Goal: Task Accomplishment & Management: Use online tool/utility

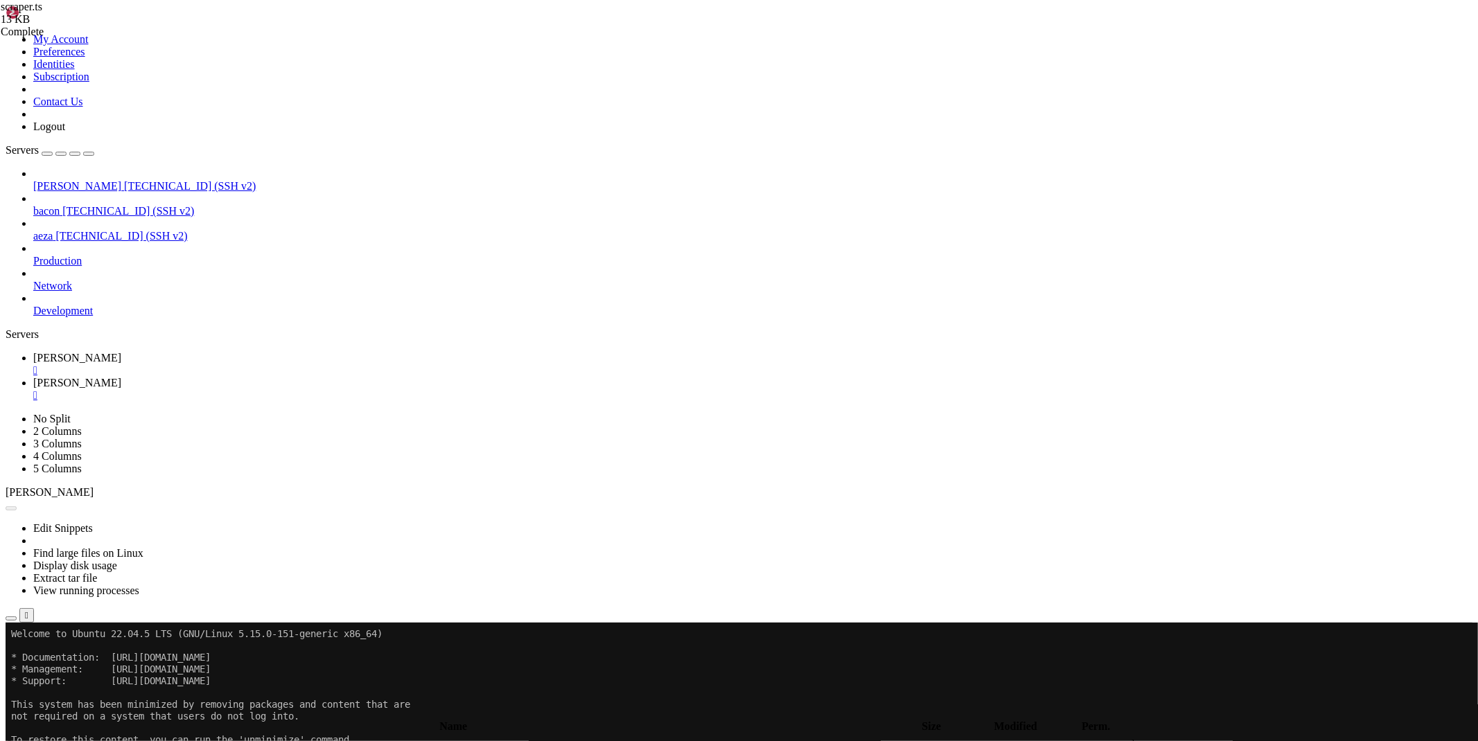
click at [306, 389] on div "" at bounding box center [752, 395] width 1439 height 12
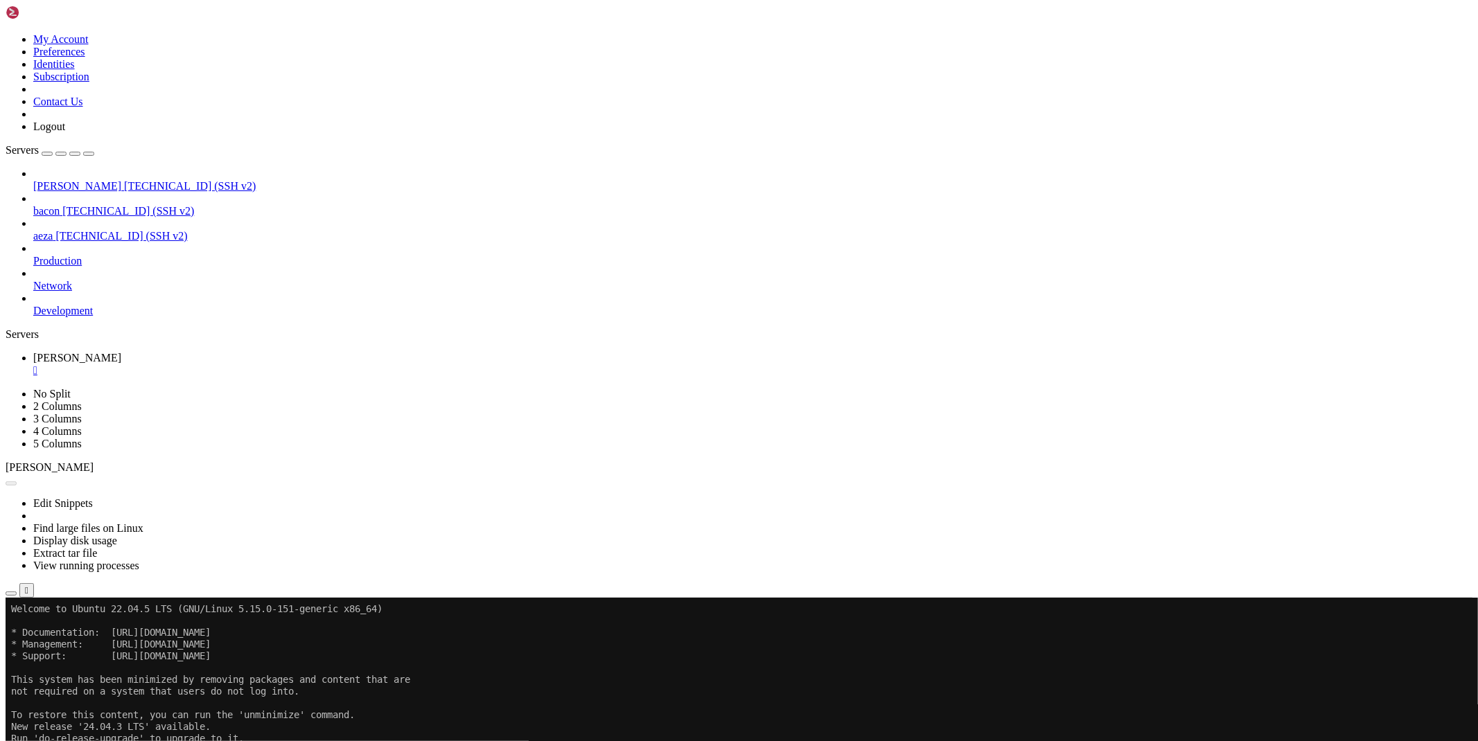
click at [61, 637] on button "Reconnect" at bounding box center [33, 644] width 55 height 15
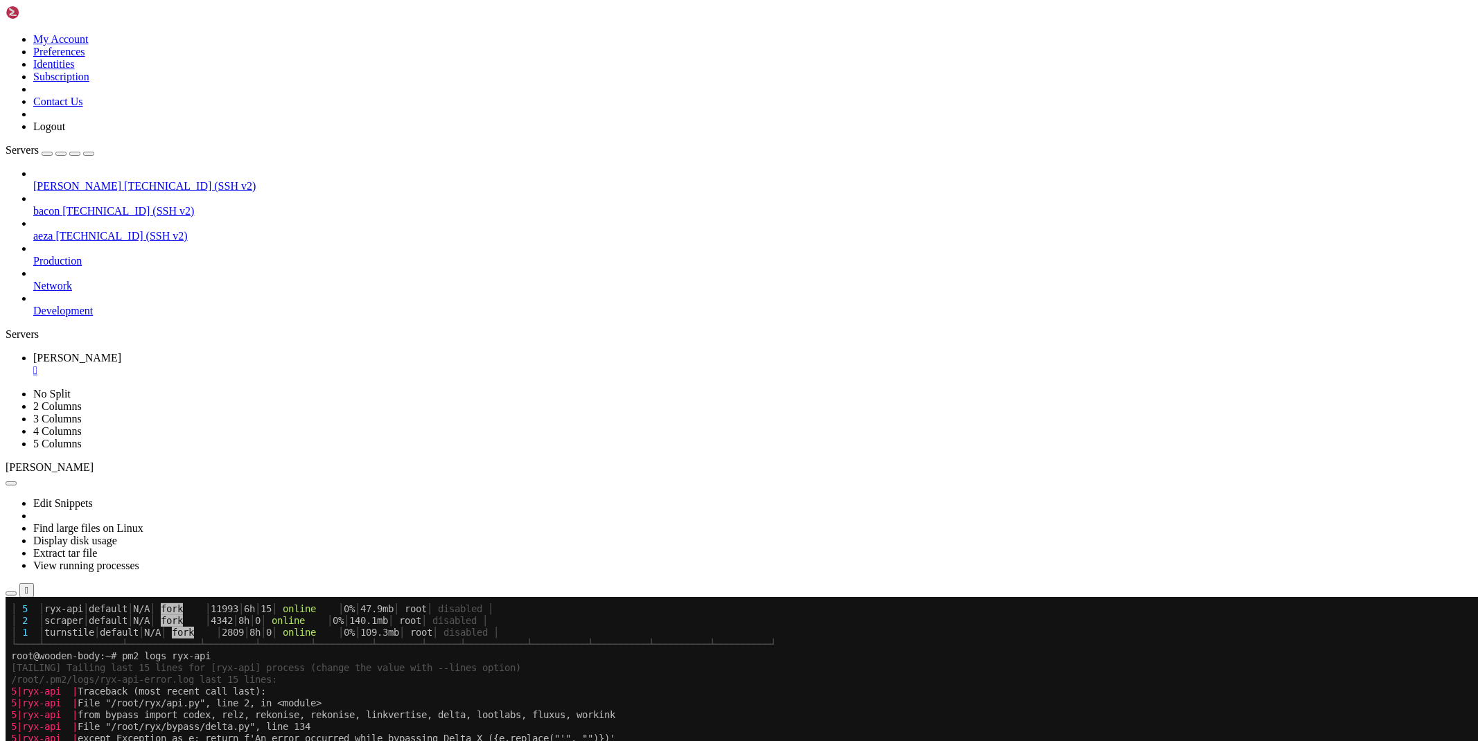
scroll to position [730, 0]
click at [11, 594] on icon "button" at bounding box center [11, 594] width 0 height 0
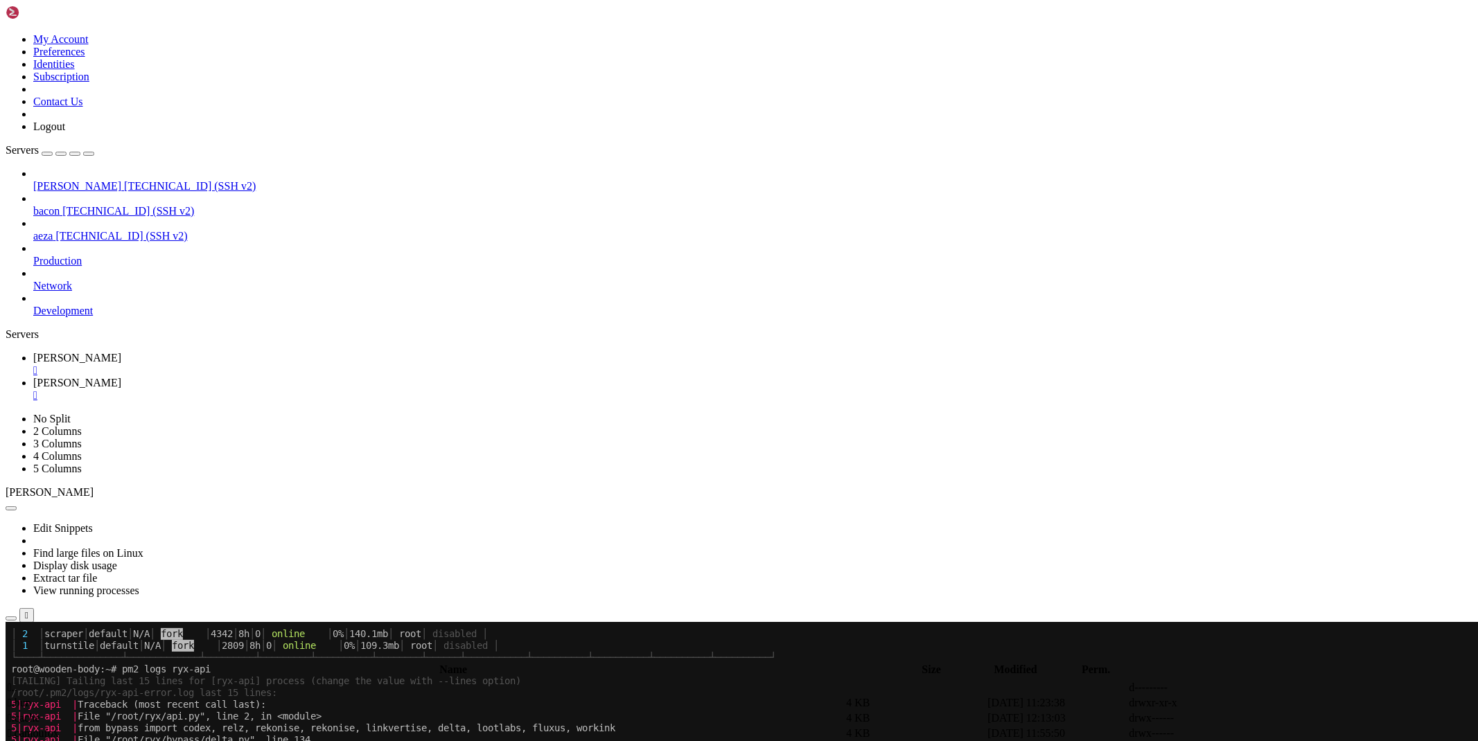
type input "/root/ryx"
click at [1270, 734] on icon at bounding box center [1270, 734] width 0 height 0
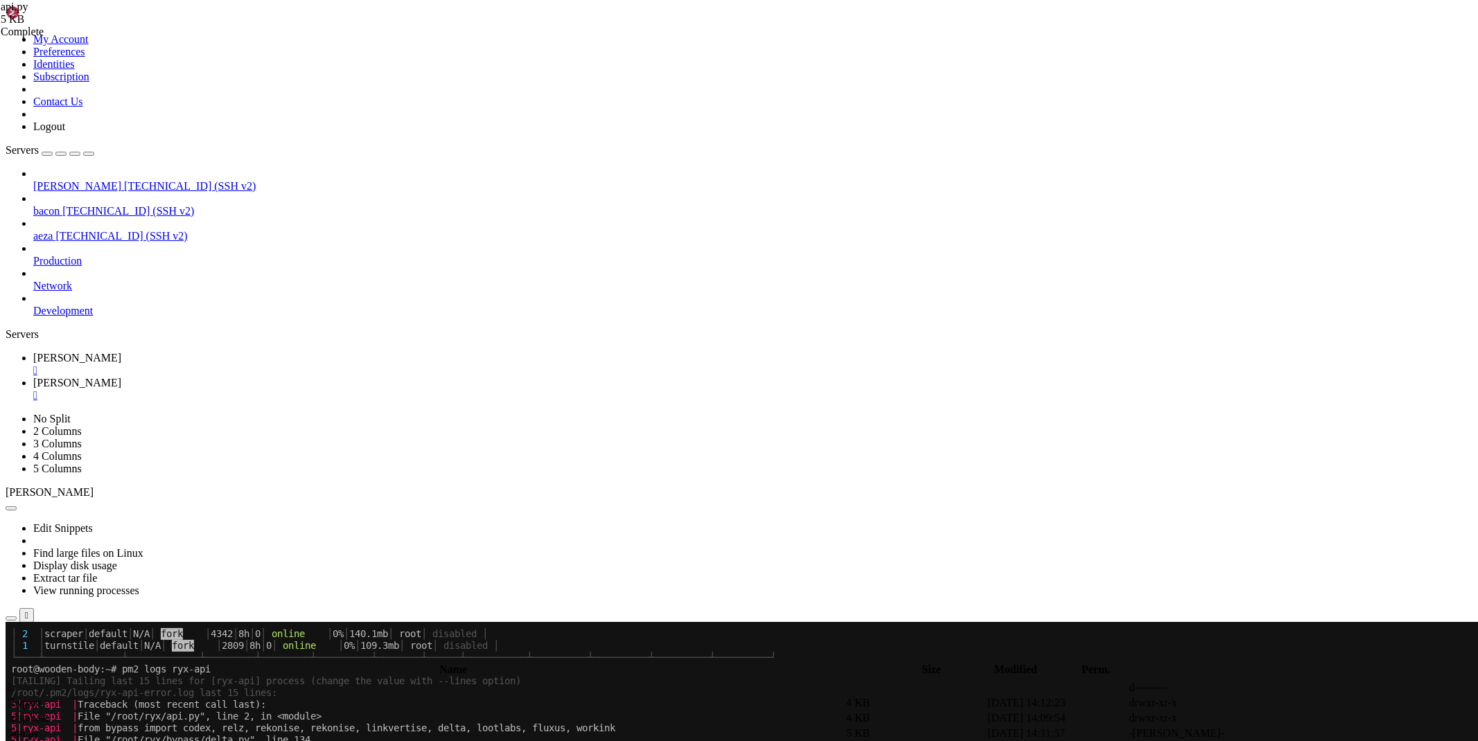
type textarea "api_key = data.get('x-api-key') or request.headers.get('x-api-key"
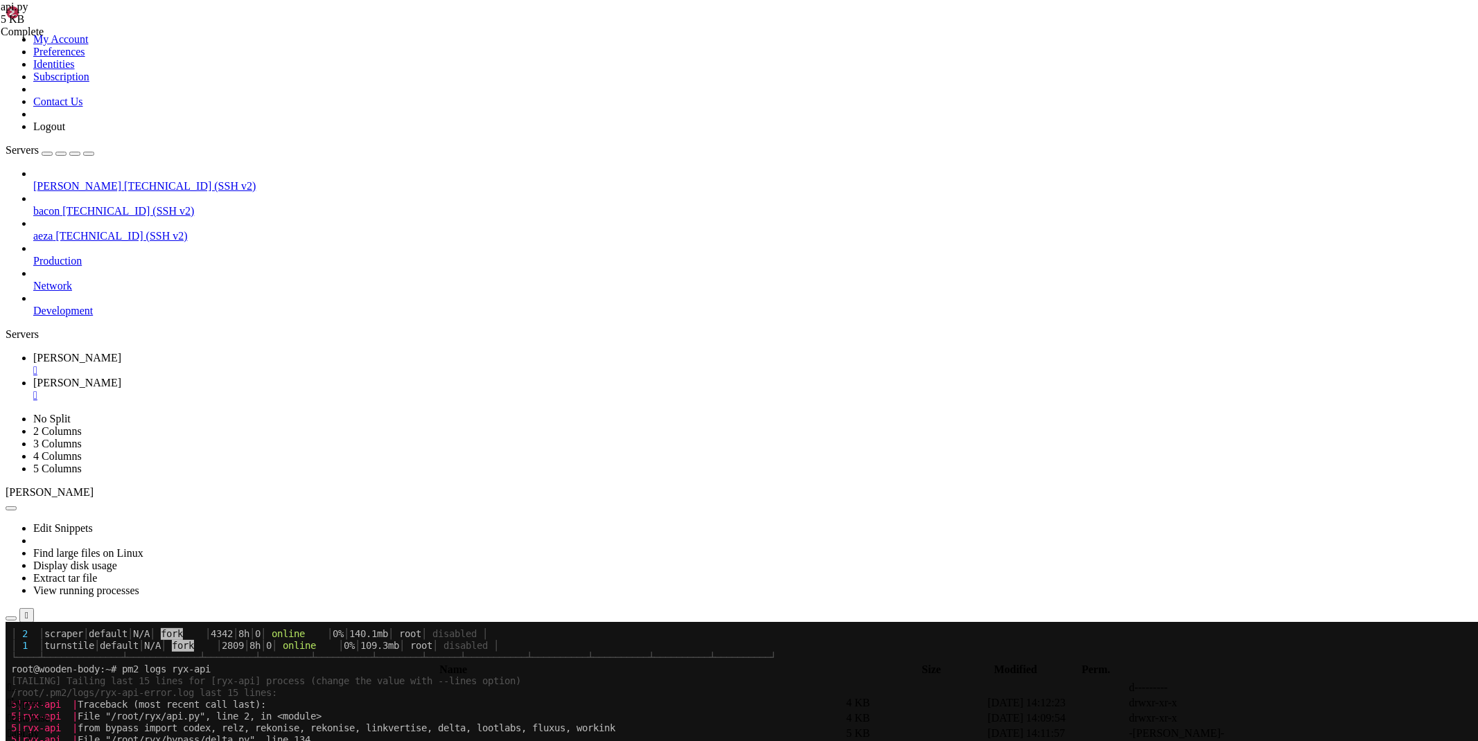
click at [33, 352] on icon at bounding box center [33, 358] width 0 height 12
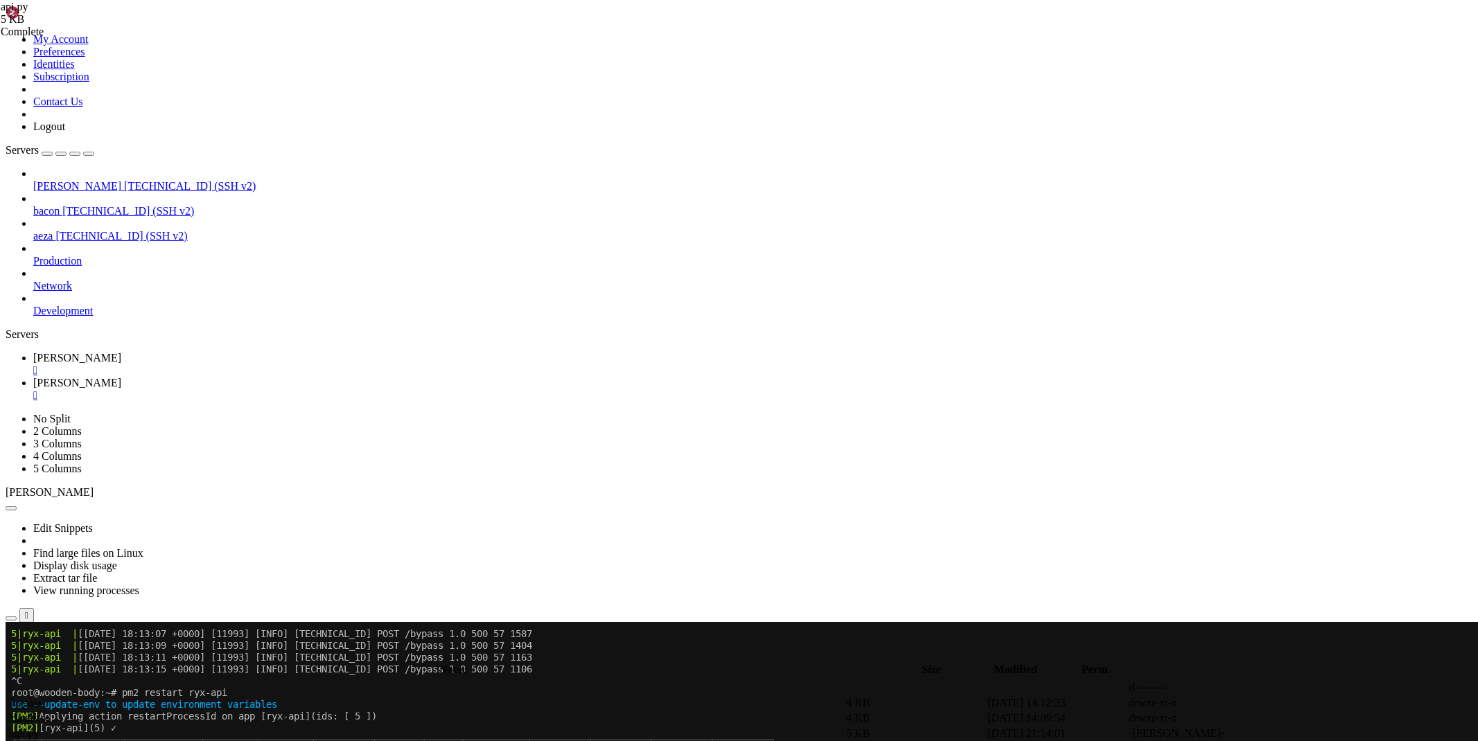
scroll to position [1307, 0]
click at [121, 377] on span "[PERSON_NAME]" at bounding box center [77, 383] width 88 height 12
click at [1270, 734] on icon at bounding box center [1270, 734] width 0 height 0
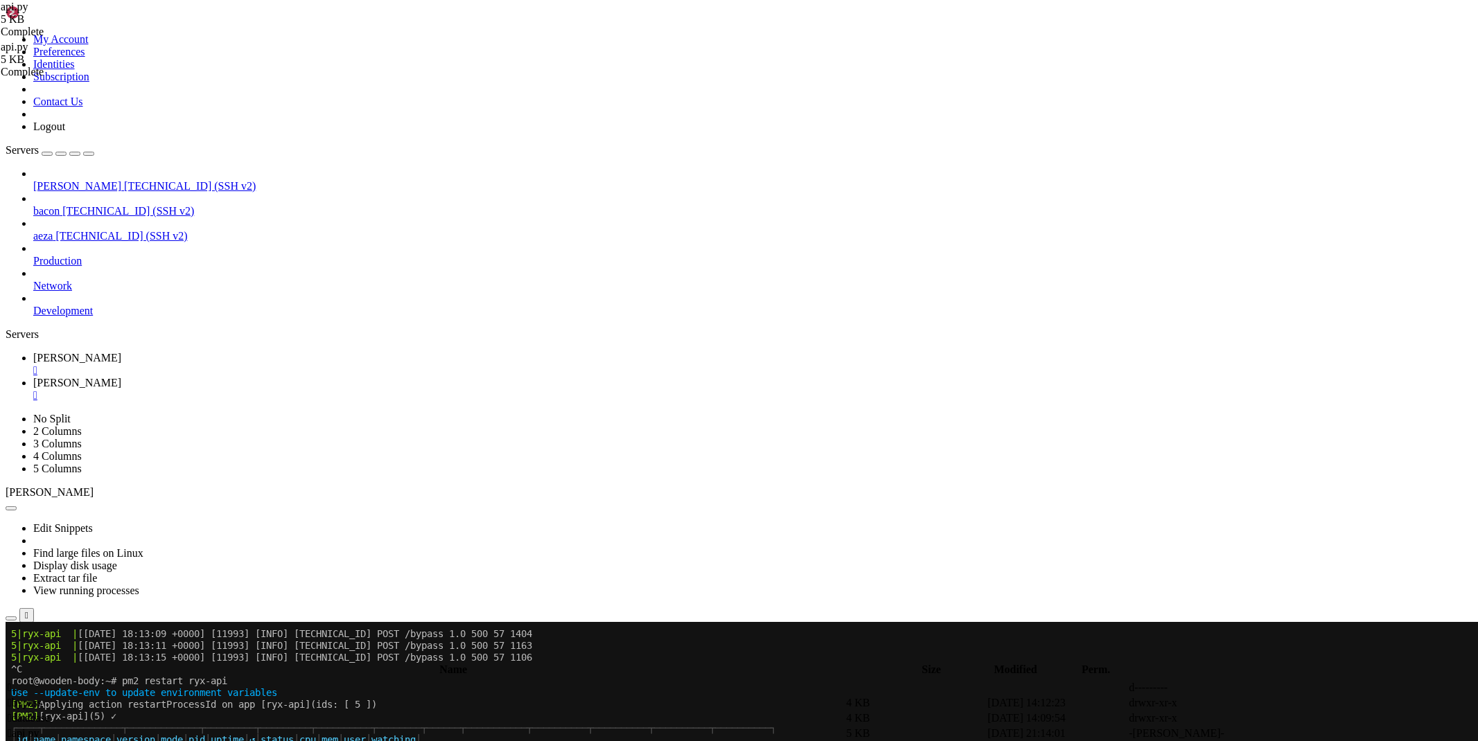
scroll to position [1331, 0]
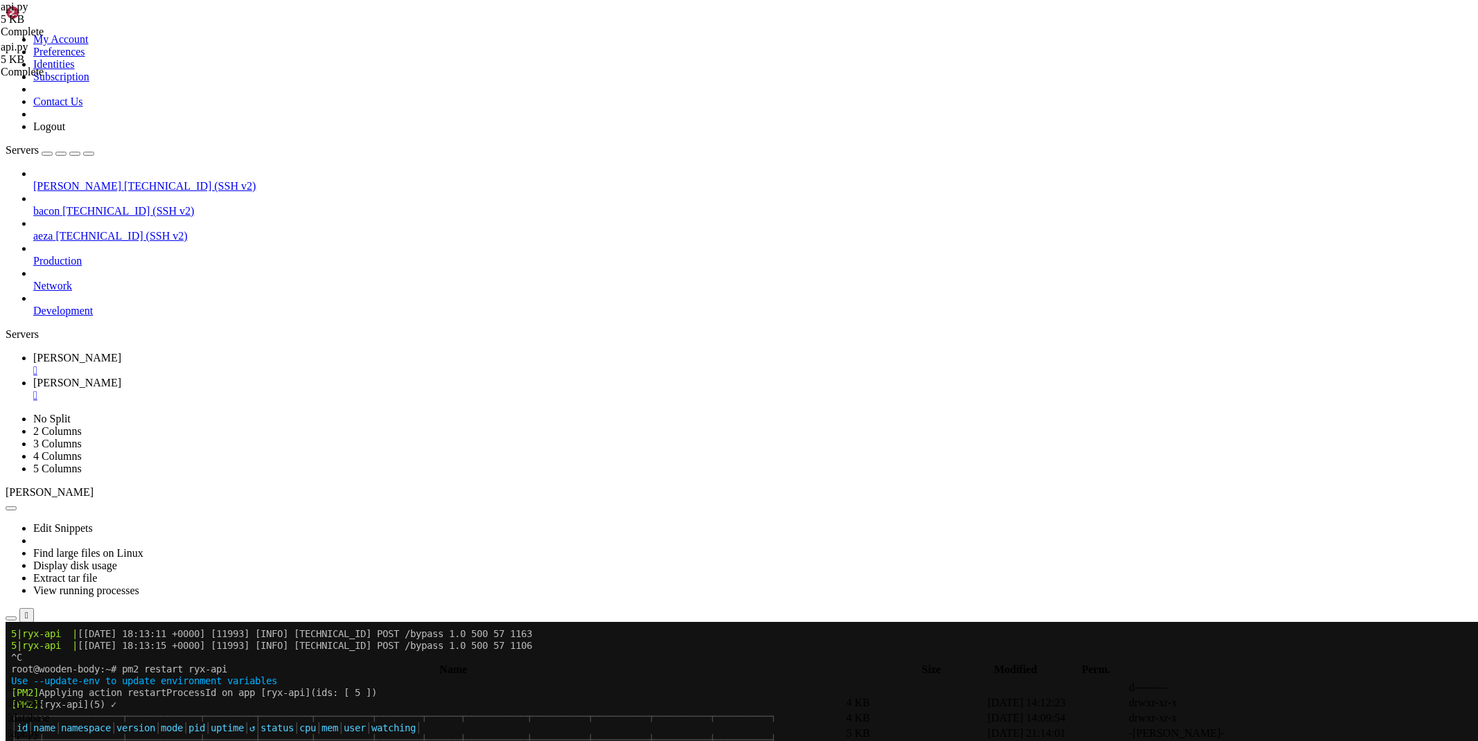
type textarea "from quart import Quart, request, jsonify"
click at [212, 696] on td " bypass" at bounding box center [425, 703] width 837 height 14
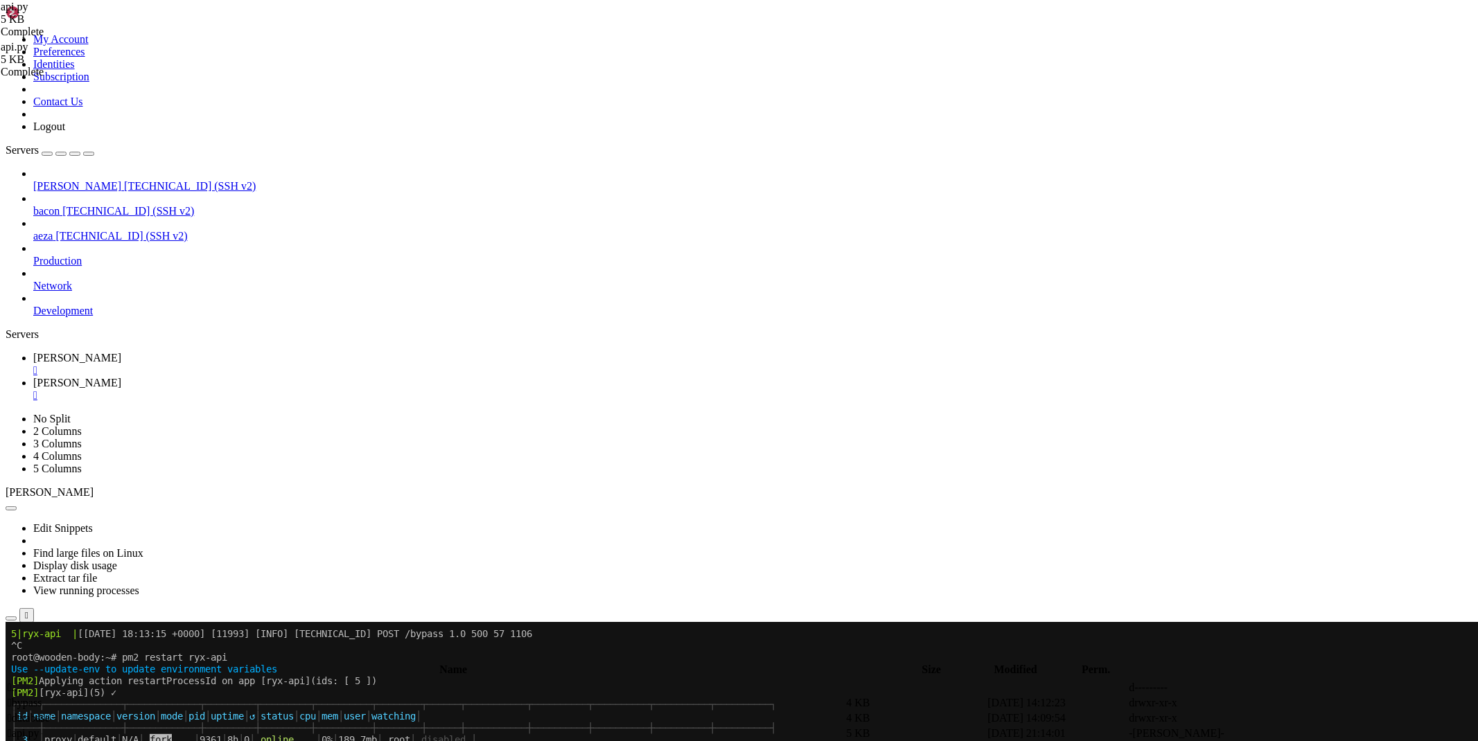
click at [42, 697] on span " bypass" at bounding box center [25, 703] width 34 height 12
type input "/root/ryx/bypass"
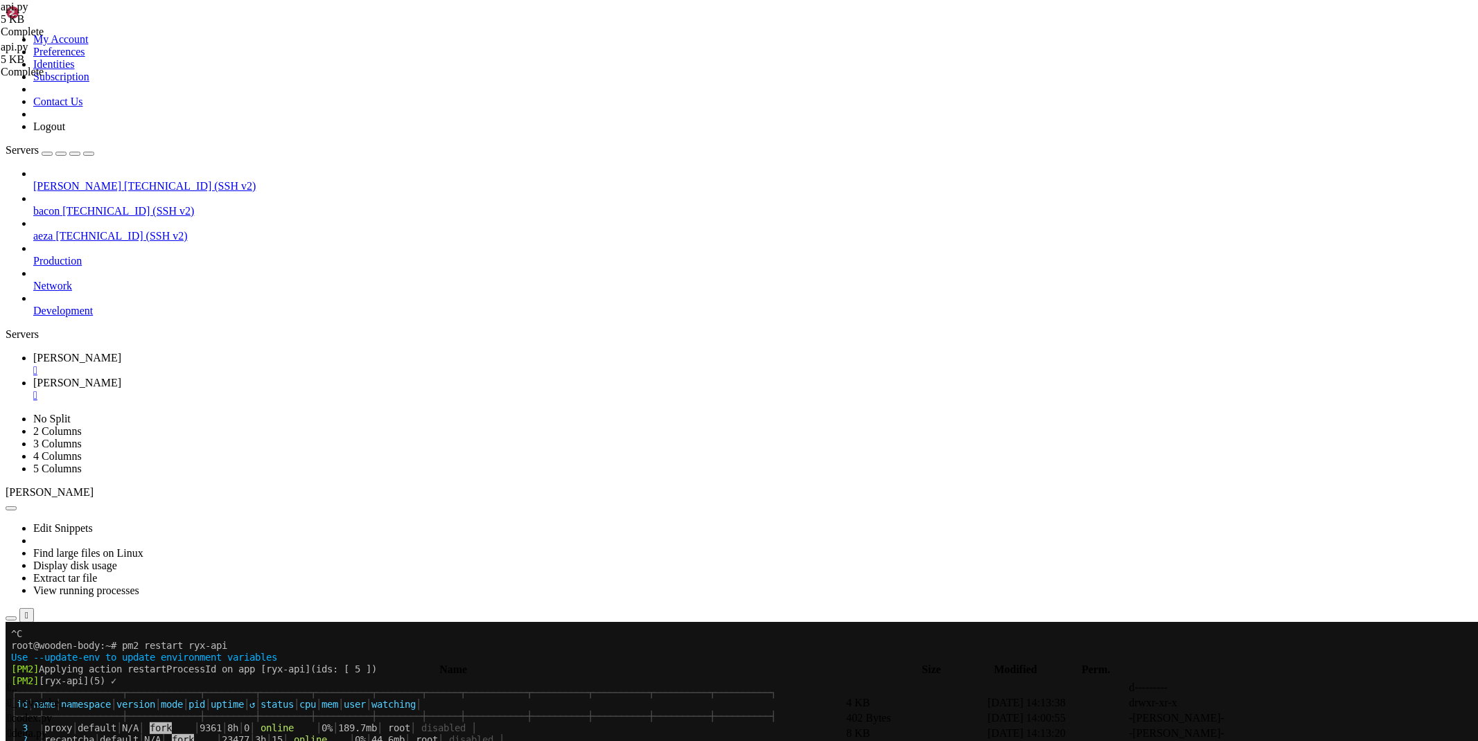
scroll to position [1354, 0]
click at [1270, 734] on link at bounding box center [1270, 734] width 0 height 0
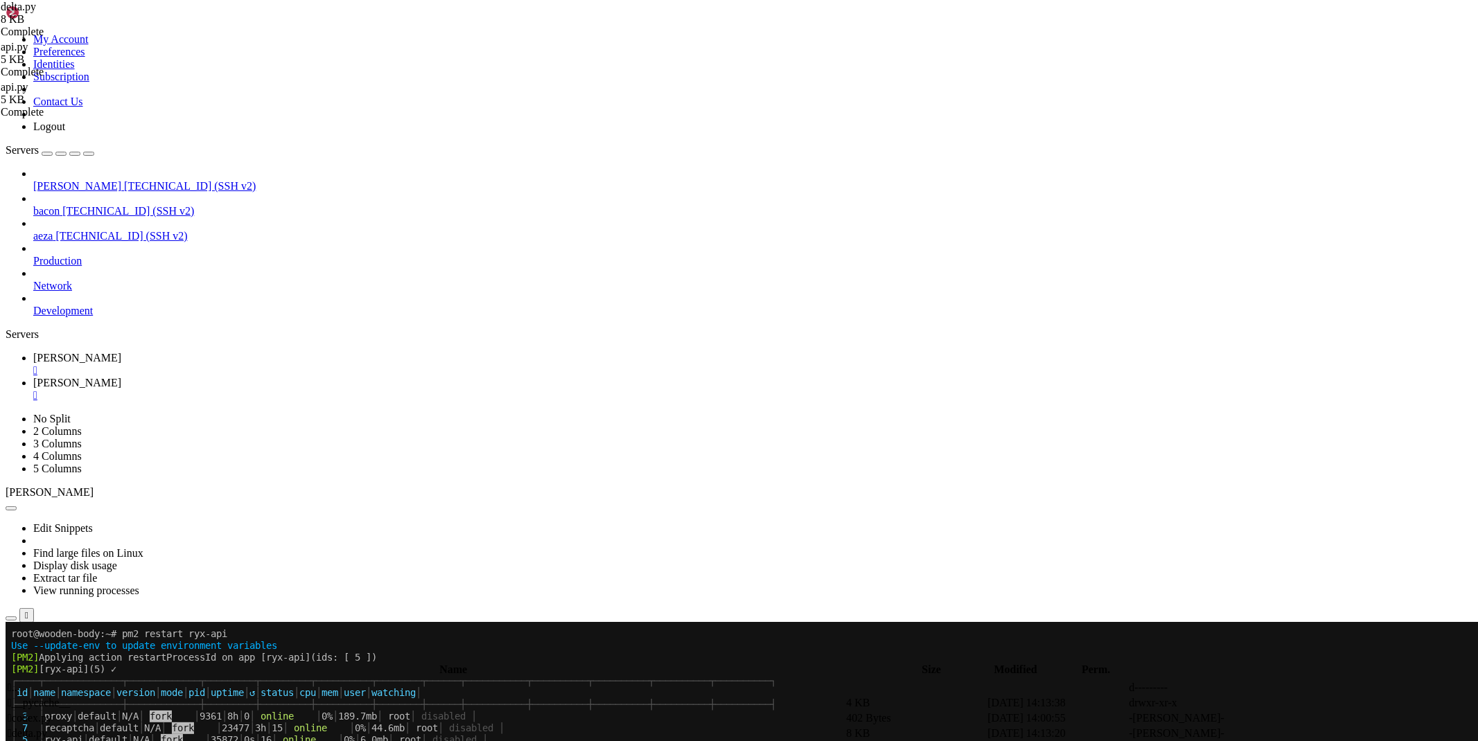
type textarea "import requests,json,random,time,binascii,urllib.parse,re"
click at [33, 352] on icon at bounding box center [33, 358] width 0 height 12
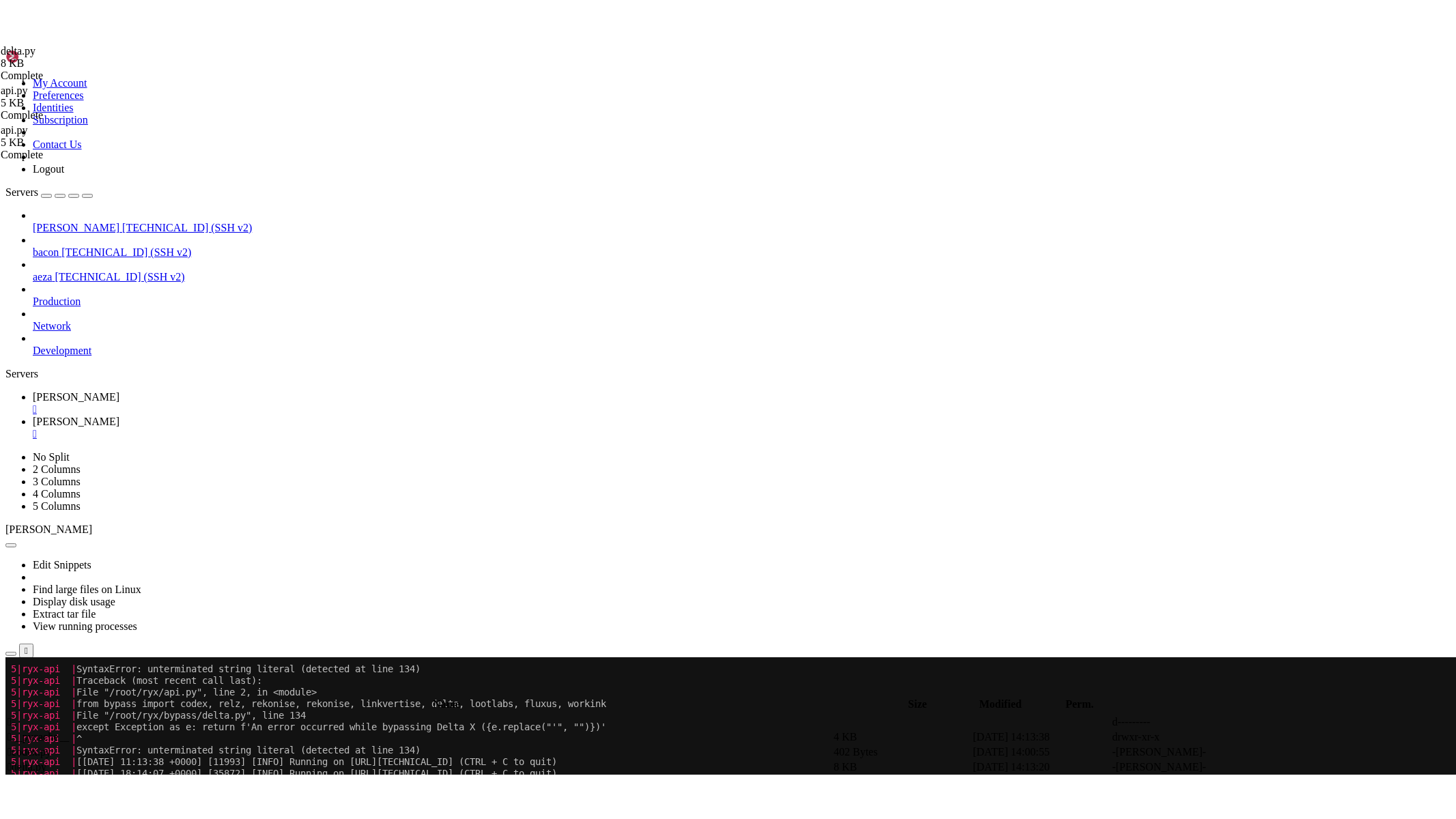
scroll to position [1698, 0]
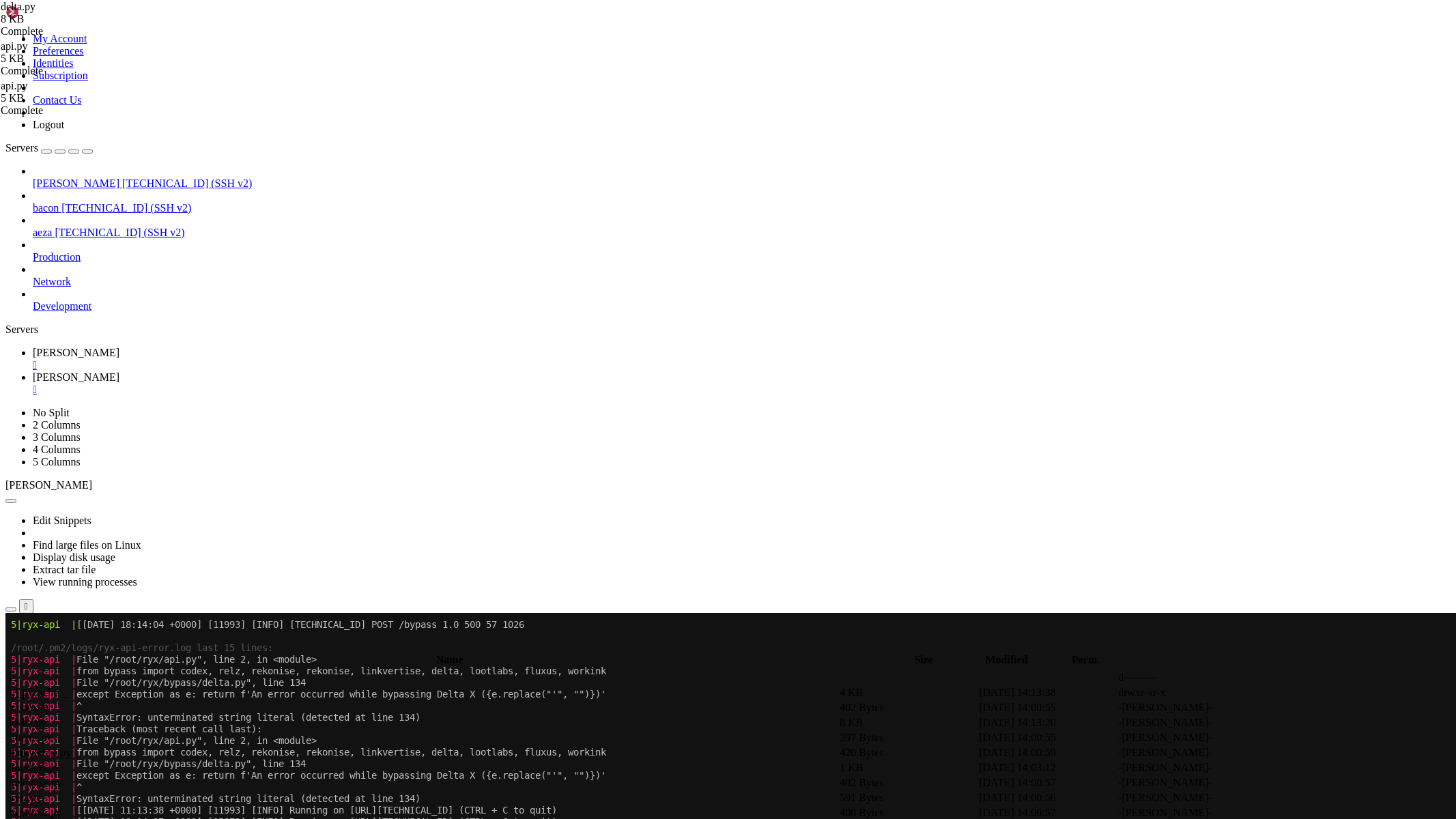
click at [165, 394] on div "My Account Preferences Identities Subscription Contact Us Logout Servers [PERSO…" at bounding box center [728, 717] width 1445 height 1421
click at [28, 601] on div "" at bounding box center [26, 606] width 3 height 10
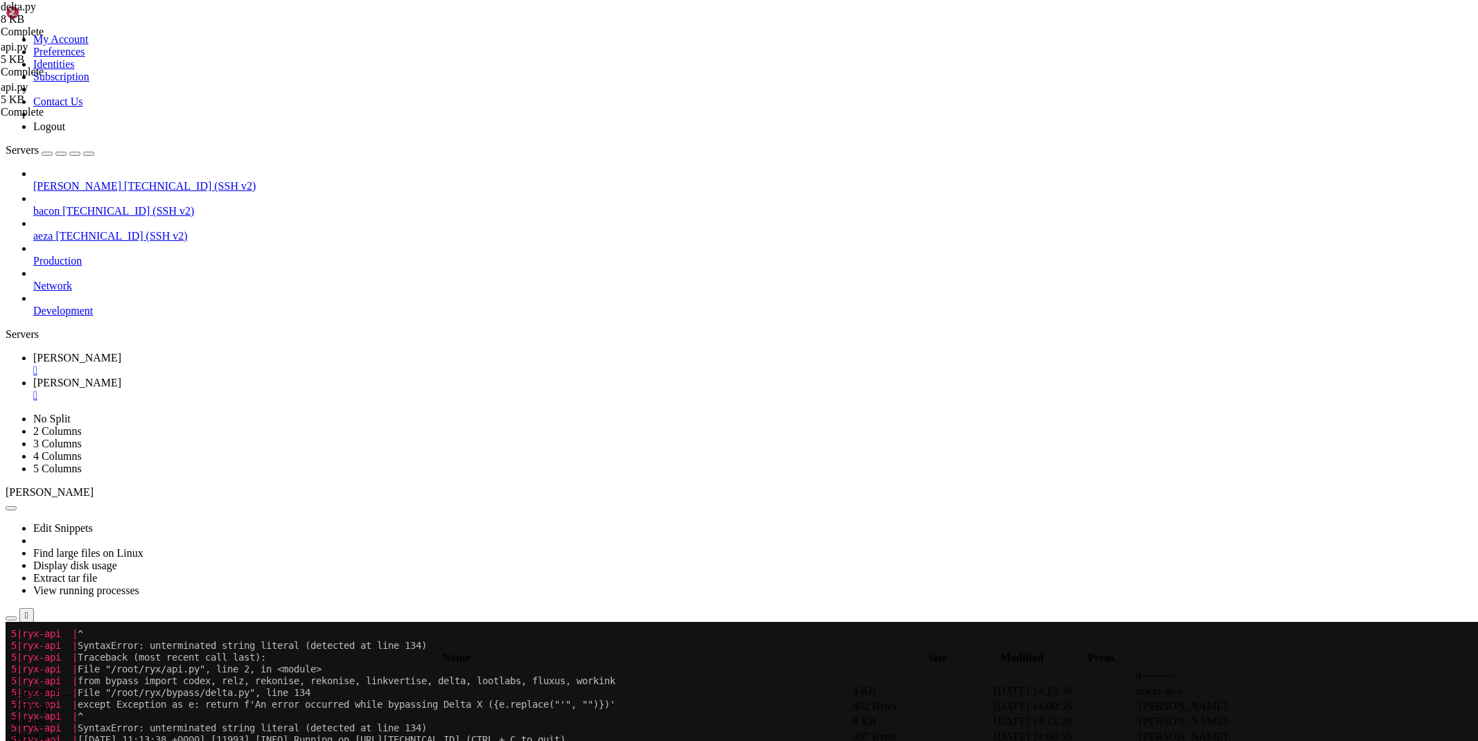
scroll to position [2096, 0]
click at [121, 377] on span "[PERSON_NAME]" at bounding box center [77, 383] width 88 height 12
click at [1276, 734] on link at bounding box center [1276, 734] width 0 height 0
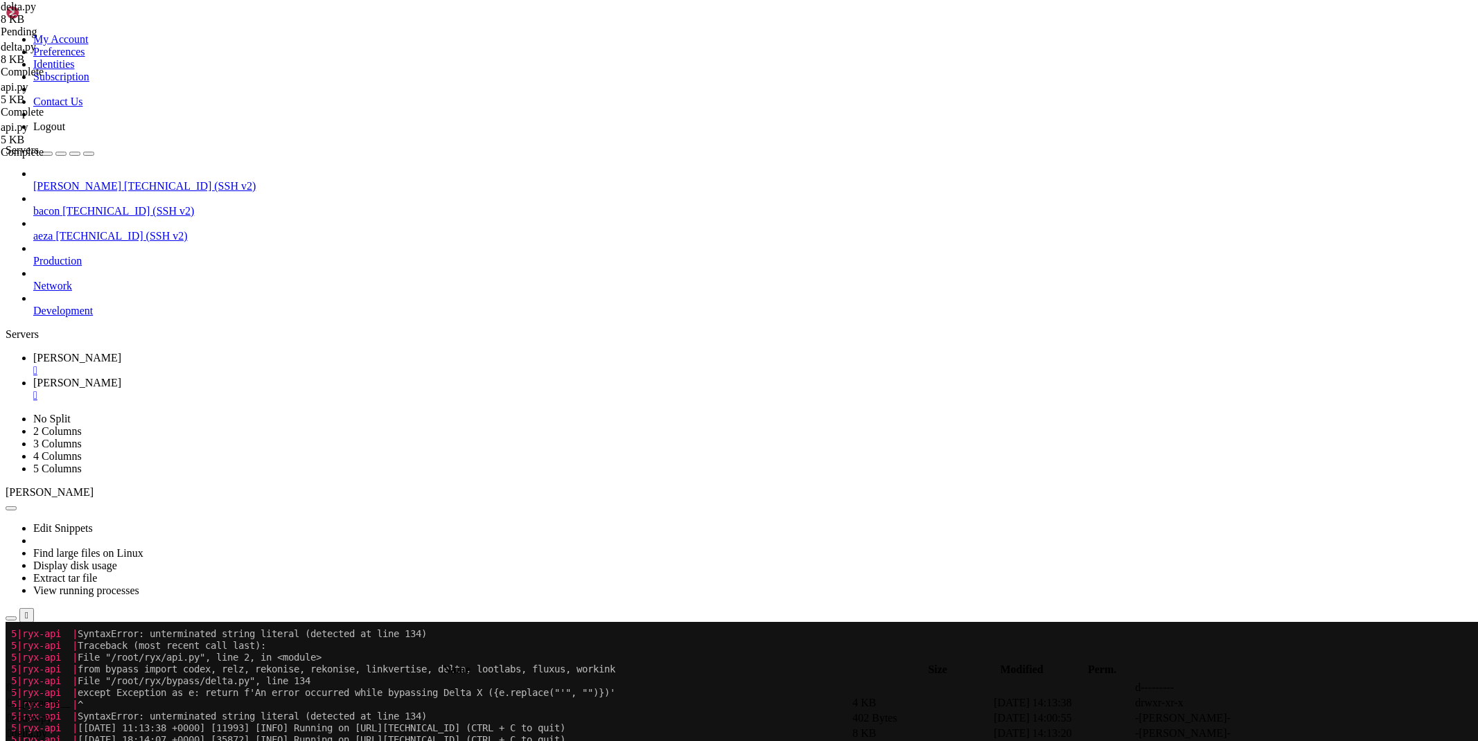
scroll to position [2108, 0]
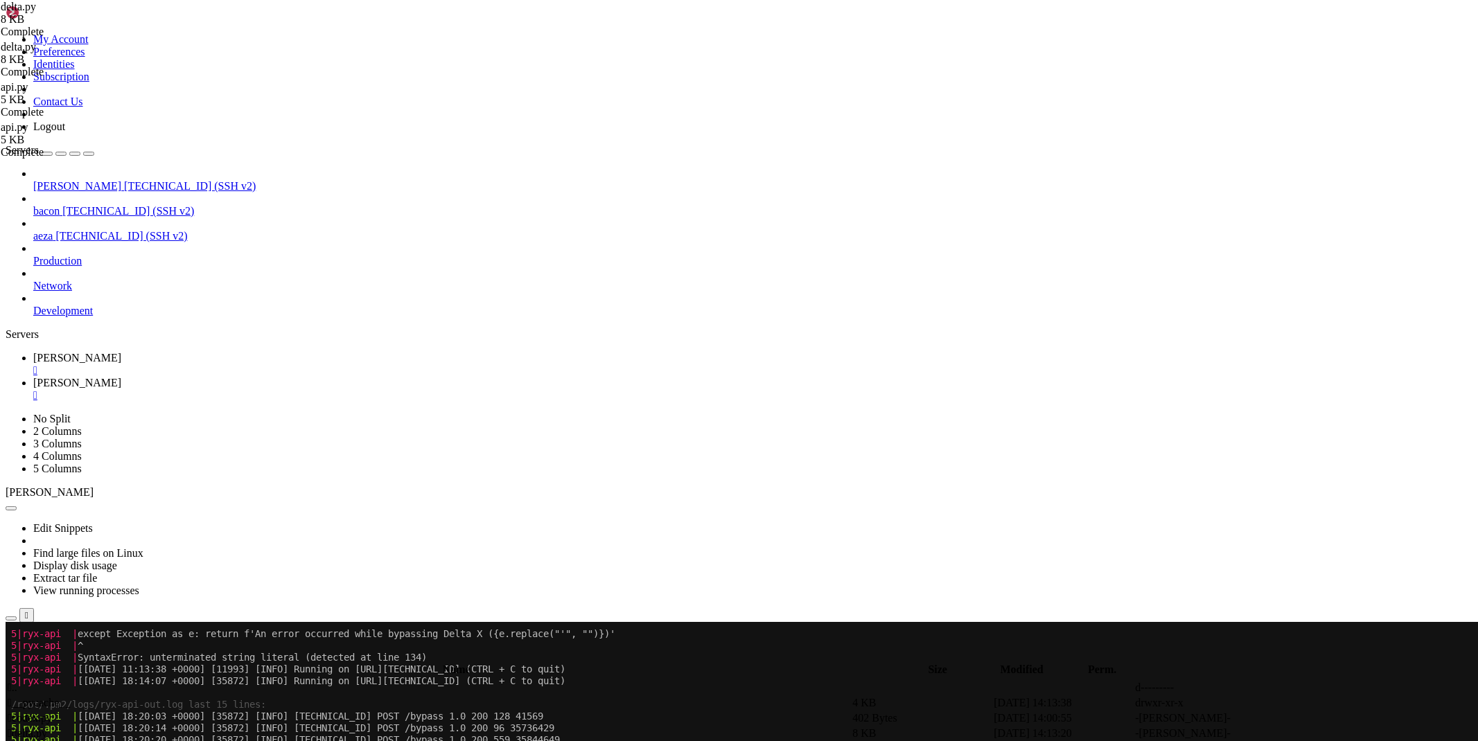
scroll to position [2179, 0]
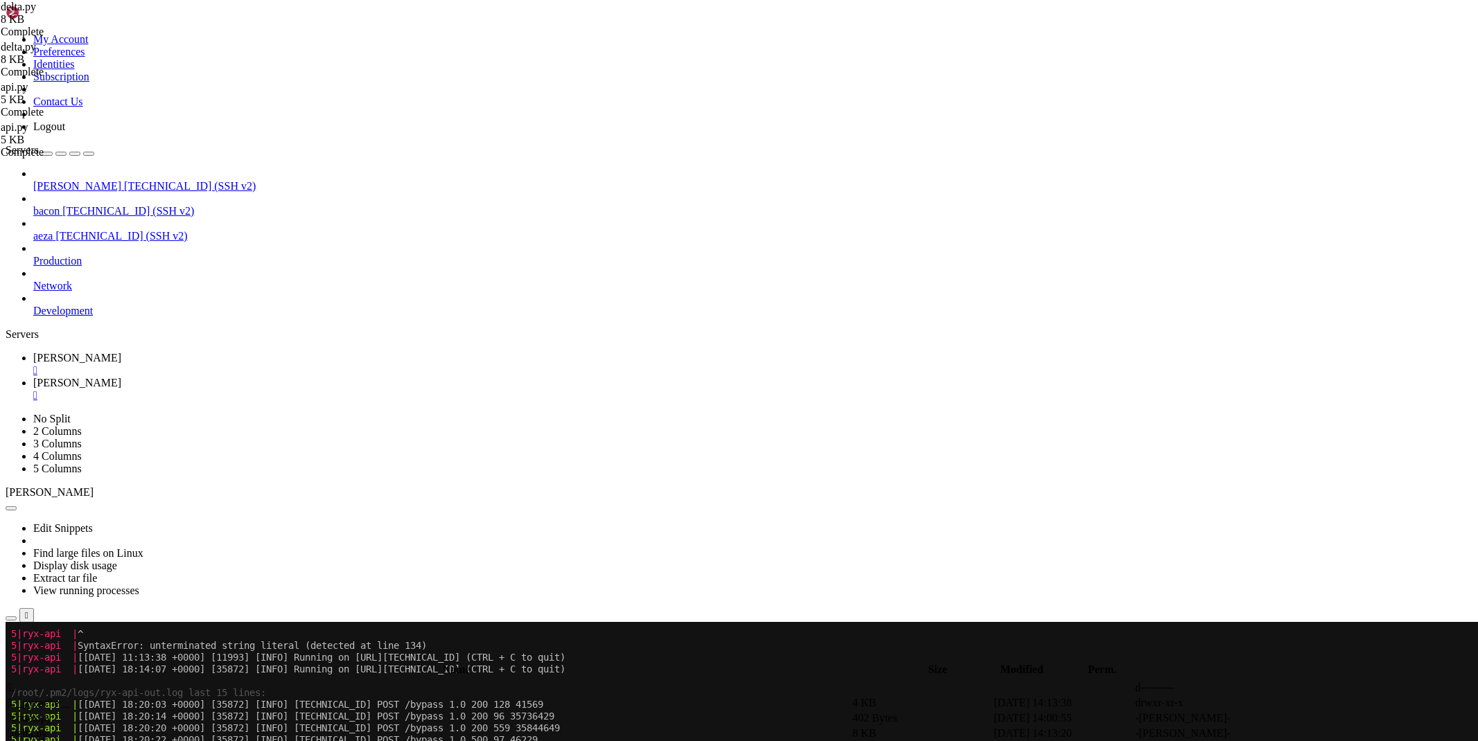
type textarea "return r['data']['key'] except Exception as e: return f'An error occurred while…"
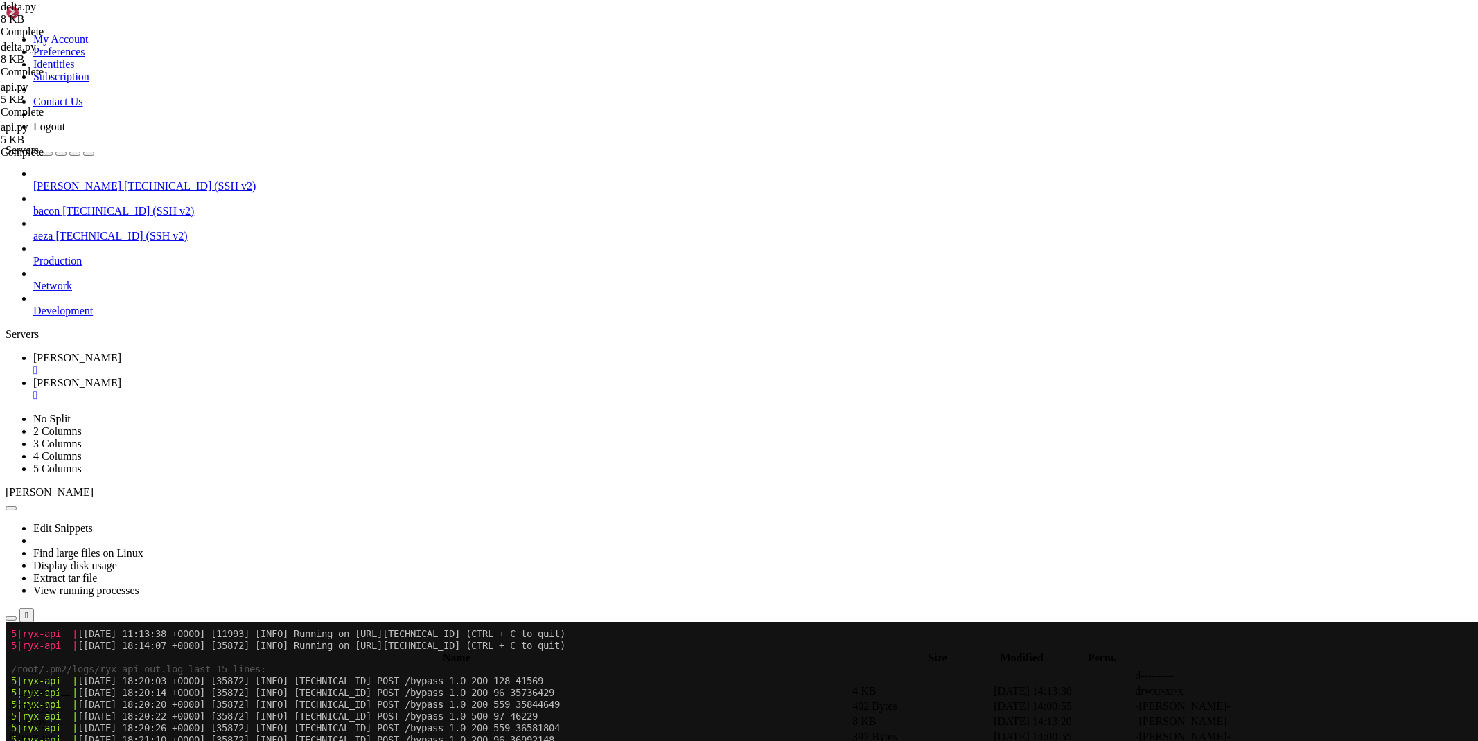
scroll to position [2202, 0]
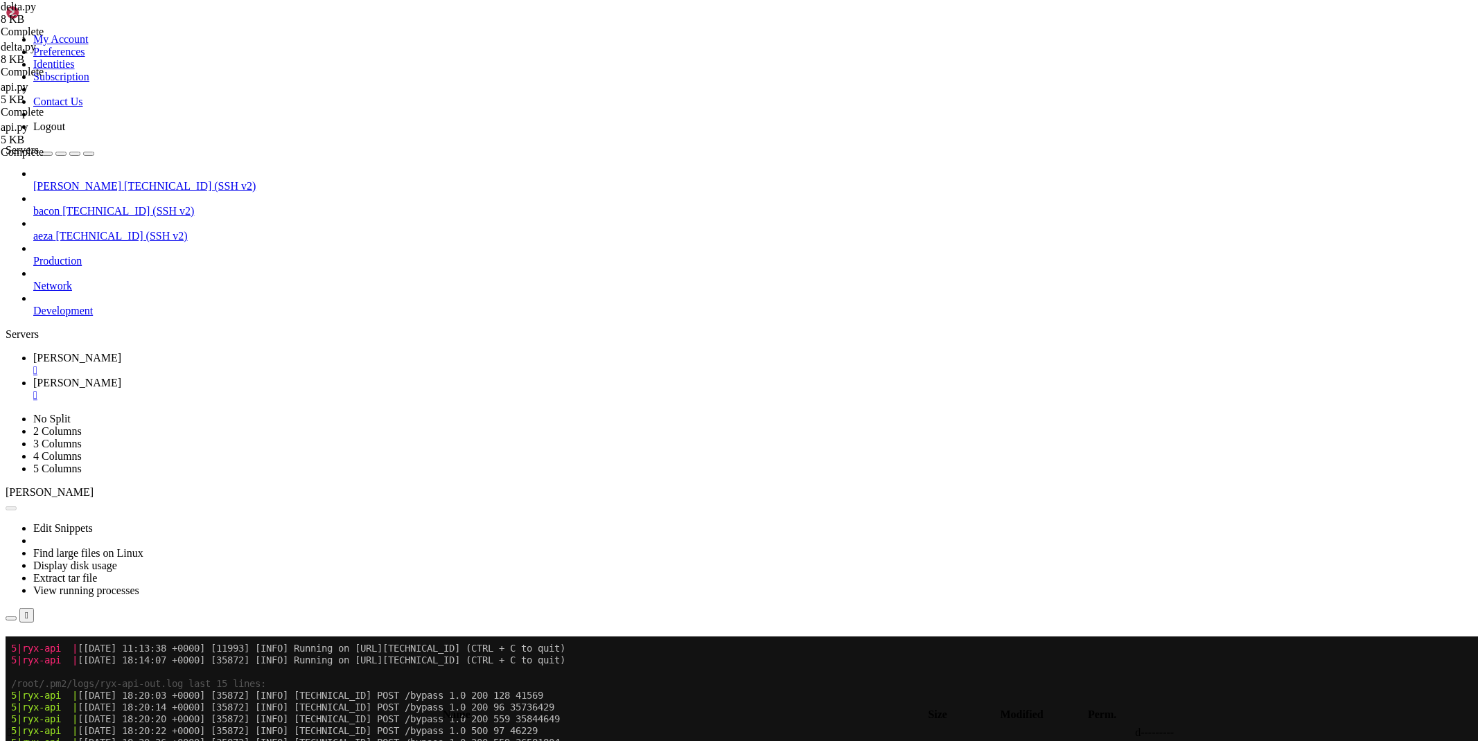
click at [121, 352] on span "[PERSON_NAME]" at bounding box center [77, 358] width 88 height 12
click at [61, 650] on button "Reconnect" at bounding box center [33, 657] width 55 height 15
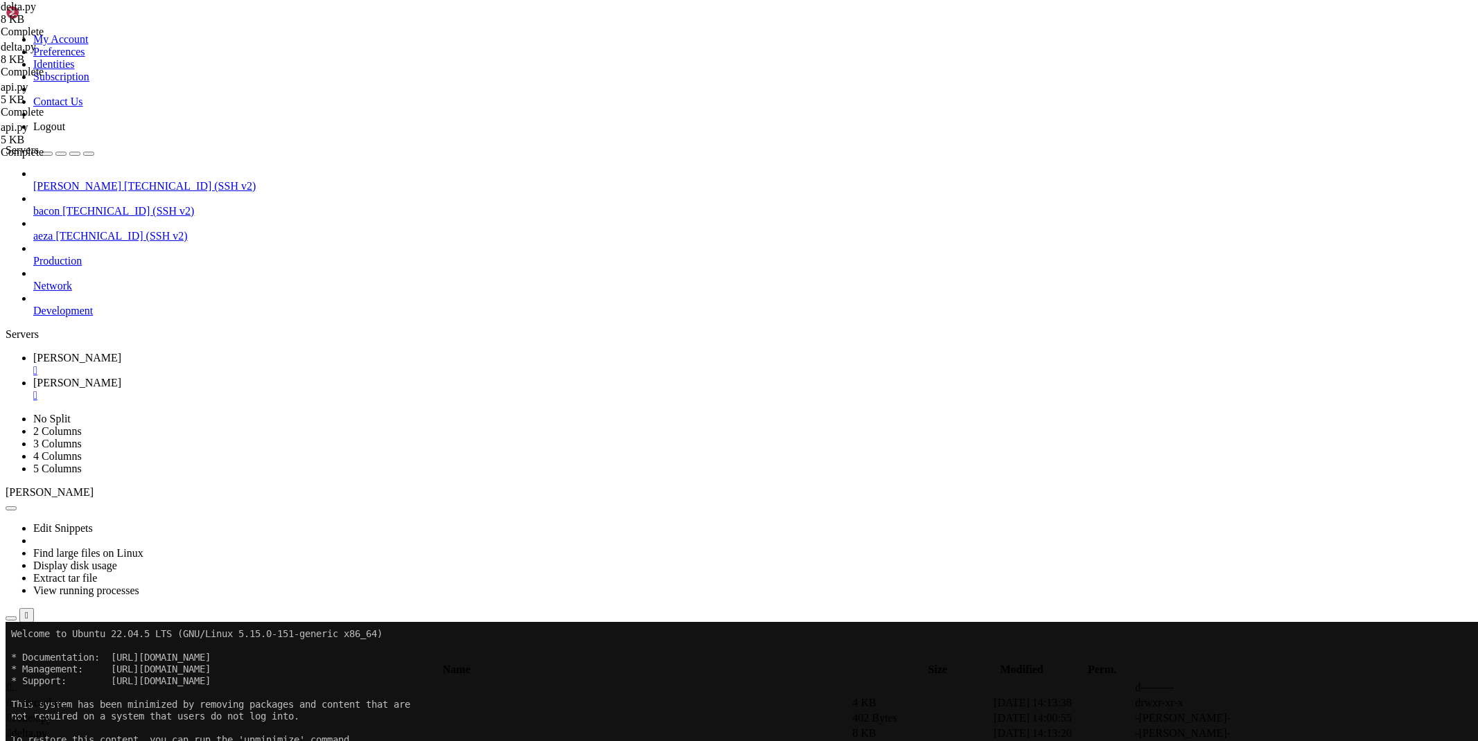
click at [121, 377] on span "[PERSON_NAME]" at bounding box center [77, 383] width 88 height 12
click at [17, 682] on span " .." at bounding box center [13, 688] width 10 height 12
type input "/root/ryx"
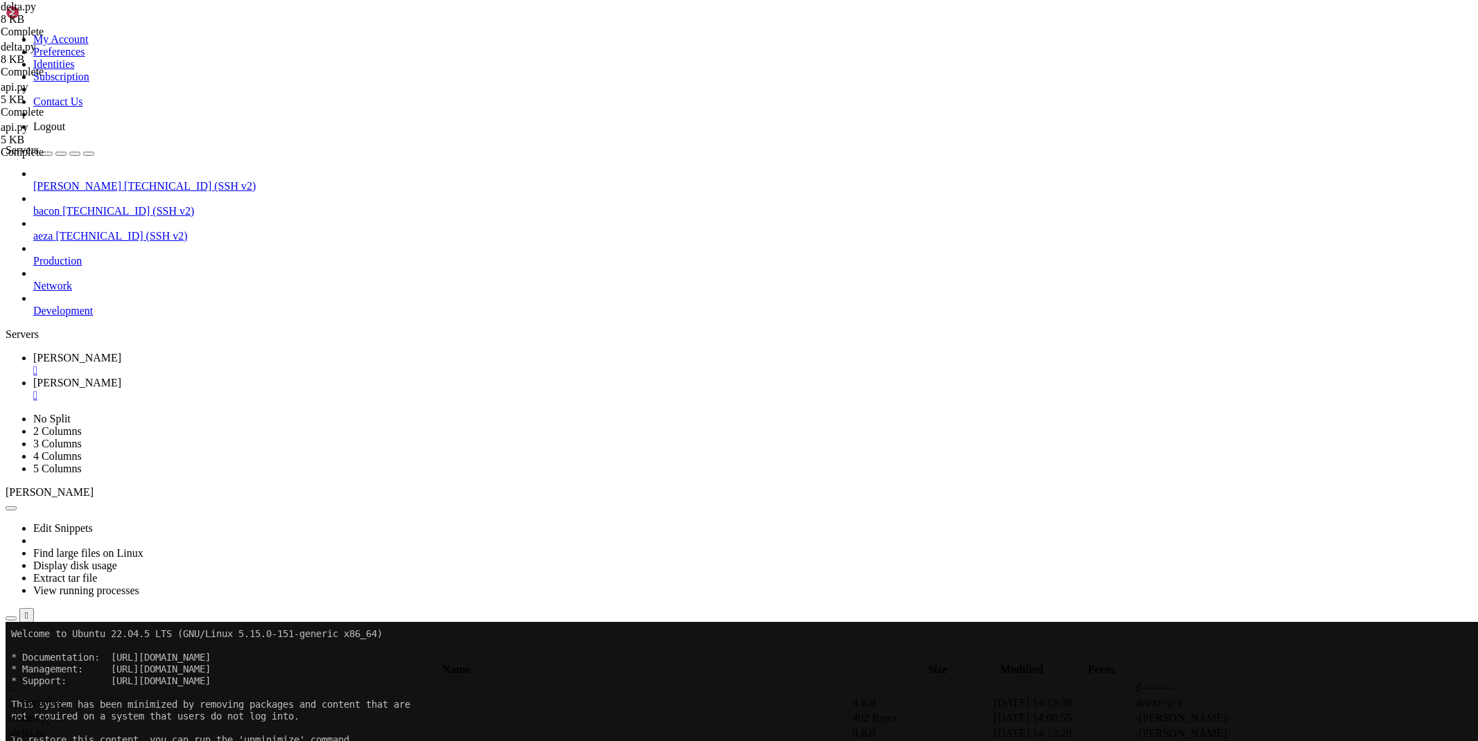
click at [294, 681] on td " .." at bounding box center [428, 688] width 843 height 14
click at [1276, 734] on link at bounding box center [1276, 734] width 0 height 0
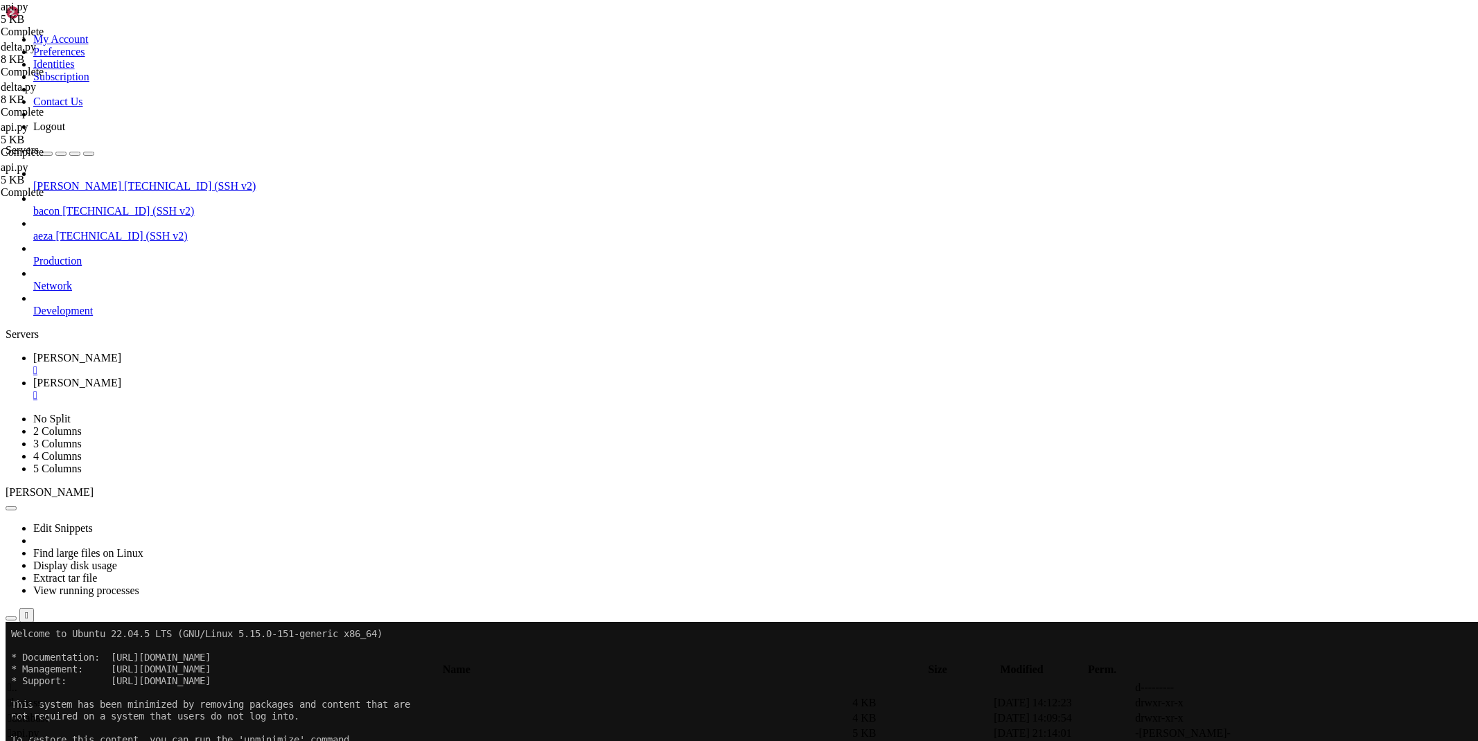
paste textarea
type textarea "[DOMAIN_NAME](run())"
click at [204, 352] on link "[PERSON_NAME] " at bounding box center [752, 364] width 1439 height 25
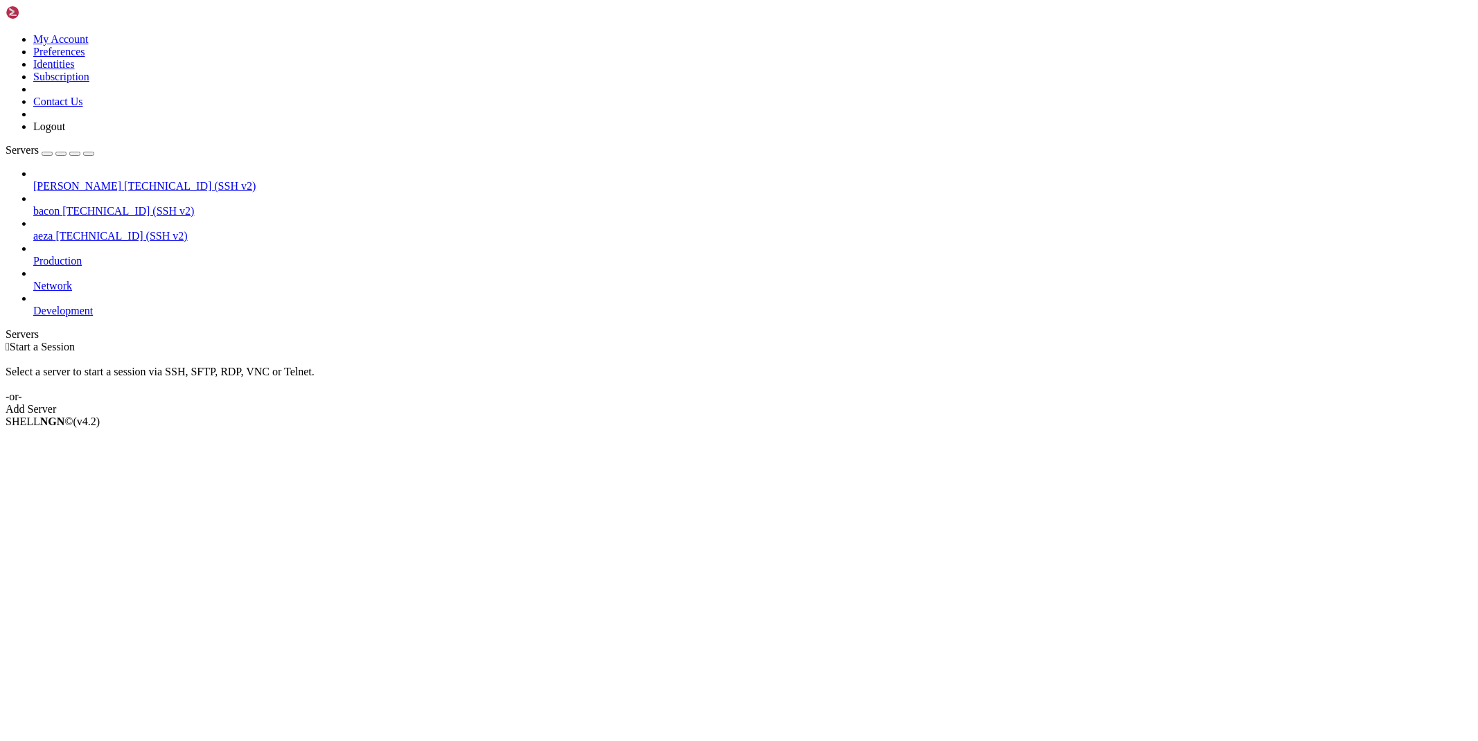
click at [124, 180] on span "[TECHNICAL_ID] (SSH v2)" at bounding box center [190, 186] width 132 height 12
drag, startPoint x: 98, startPoint y: 88, endPoint x: 141, endPoint y: 222, distance: 141.1
click at [124, 180] on span "[TECHNICAL_ID] (SSH v2)" at bounding box center [190, 186] width 132 height 12
